Goal: Use online tool/utility: Utilize a website feature to perform a specific function

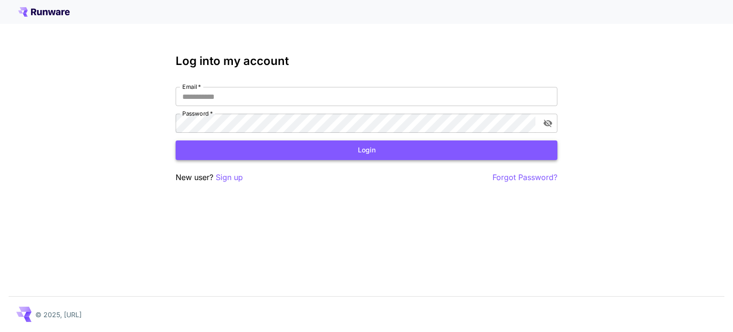
type input "**********"
click at [300, 154] on button "Login" at bounding box center [367, 150] width 382 height 20
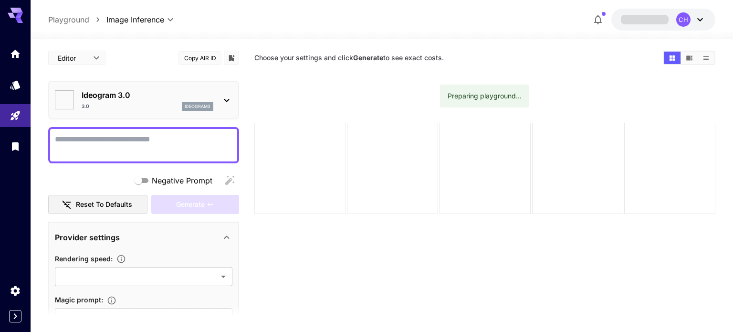
type input "*******"
type input "****"
